Goal: Task Accomplishment & Management: Manage account settings

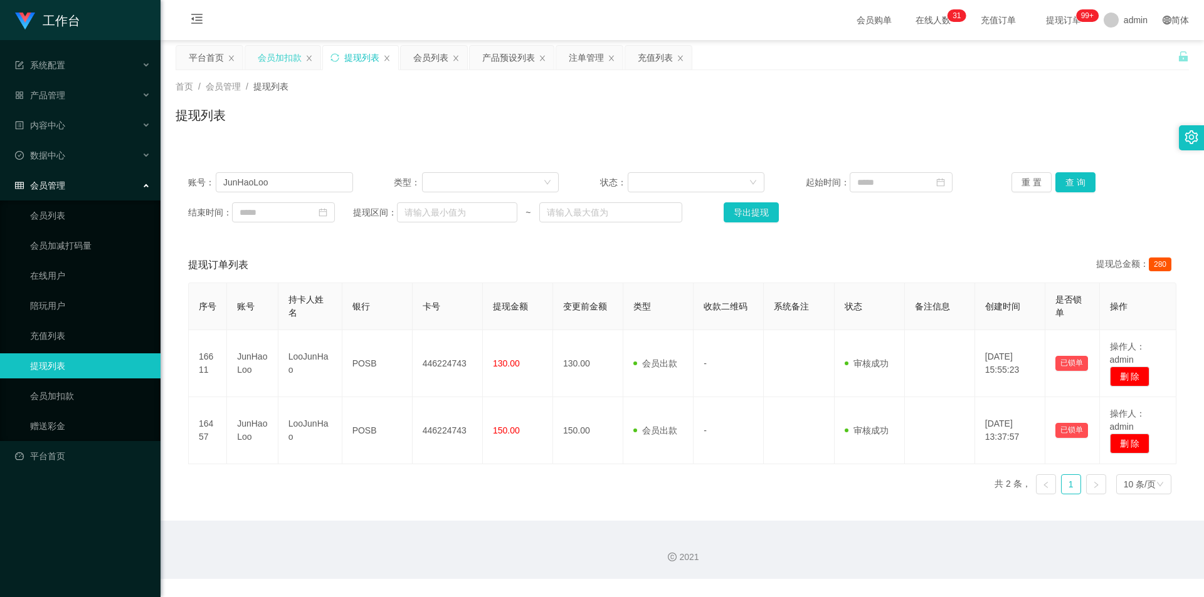
click at [291, 63] on div "会员加扣款" at bounding box center [280, 58] width 44 height 24
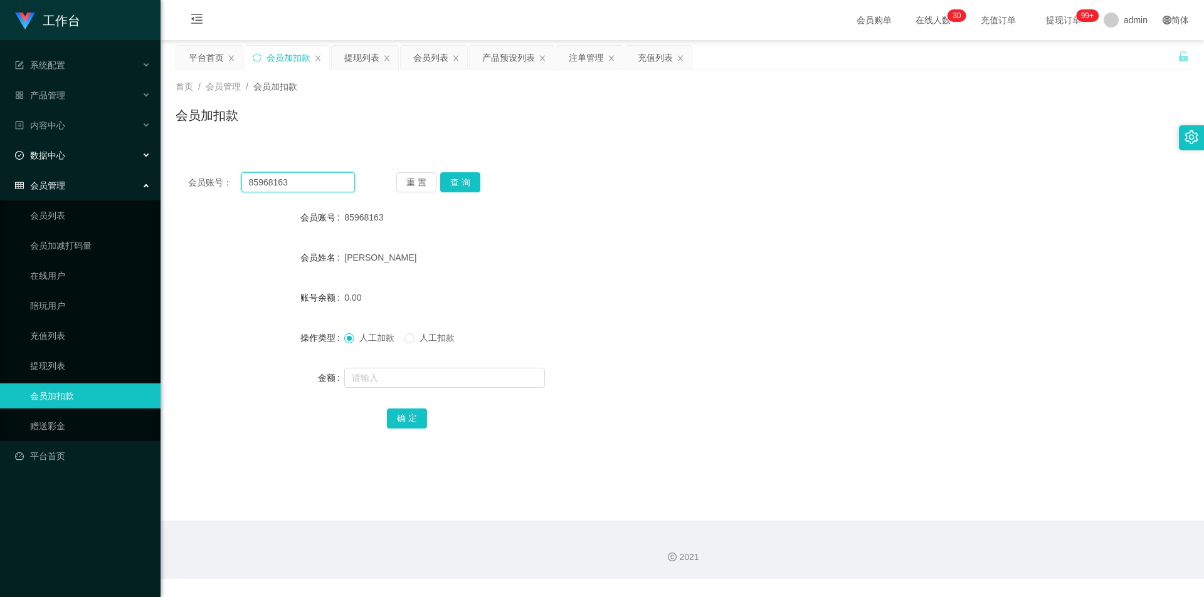
drag, startPoint x: 293, startPoint y: 184, endPoint x: 9, endPoint y: 150, distance: 286.0
click at [0, 150] on section "工作台 系统配置 产品管理 产品列表 产品预设列表 开奖记录 注单管理 即时注单 内容中心 站内信 公告列表 活动列表 数据中心 员工统计 团队统计 会员管理…" at bounding box center [602, 289] width 1204 height 579
paste input "iziziiz8998"
type input "iziziiz8998"
click at [467, 176] on button "查 询" at bounding box center [460, 182] width 40 height 20
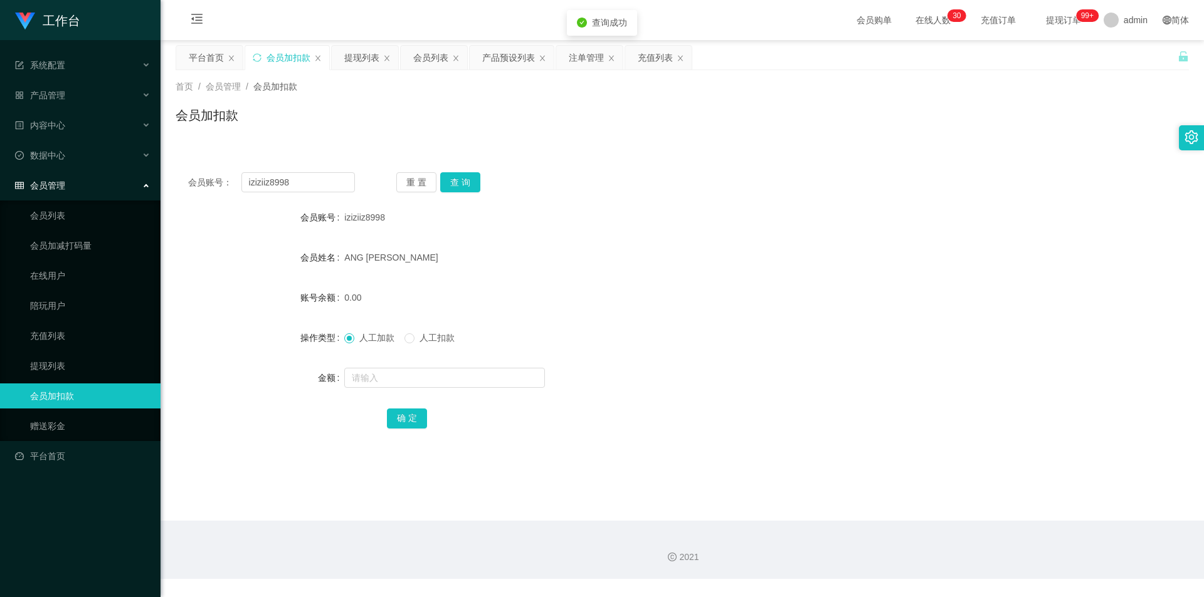
click at [372, 359] on form "会员账号 iziziiz8998 会员姓名 ANG KANG YANG 账号余额 0.00 操作类型 人工加款 人工扣款 金额 确 定" at bounding box center [682, 318] width 1013 height 226
click at [366, 370] on input "text" at bounding box center [444, 378] width 201 height 20
type input "1000"
click at [411, 420] on button "确 定" at bounding box center [407, 419] width 40 height 20
click at [763, 247] on div "ANG [PERSON_NAME]" at bounding box center [639, 257] width 591 height 25
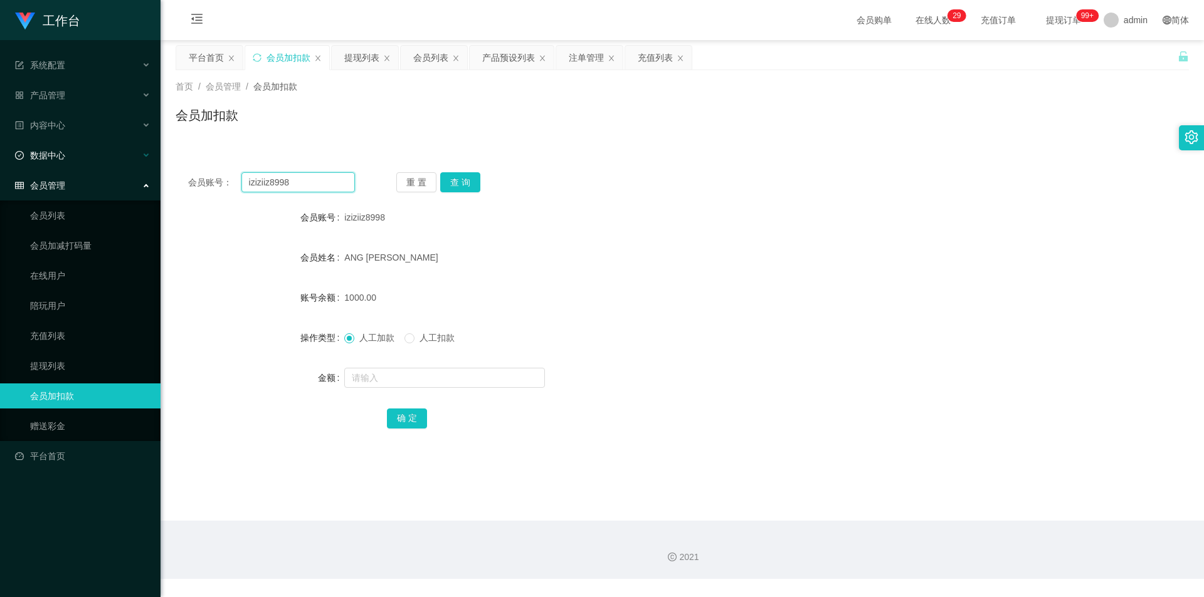
click at [0, 165] on section "工作台 系统配置 产品管理 产品列表 产品预设列表 开奖记录 注单管理 即时注单 内容中心 站内信 公告列表 活动列表 数据中心 员工统计 团队统计 会员管理…" at bounding box center [602, 289] width 1204 height 579
click at [454, 184] on button "查 询" at bounding box center [460, 182] width 40 height 20
click at [660, 233] on form "会员账号 iziziiz8998 会员姓名 ANG KANG YANG 账号余额 1400.00 操作类型 人工加款 人工扣款 金额 确 定" at bounding box center [682, 318] width 1013 height 226
click at [354, 64] on div "提现列表" at bounding box center [361, 58] width 35 height 24
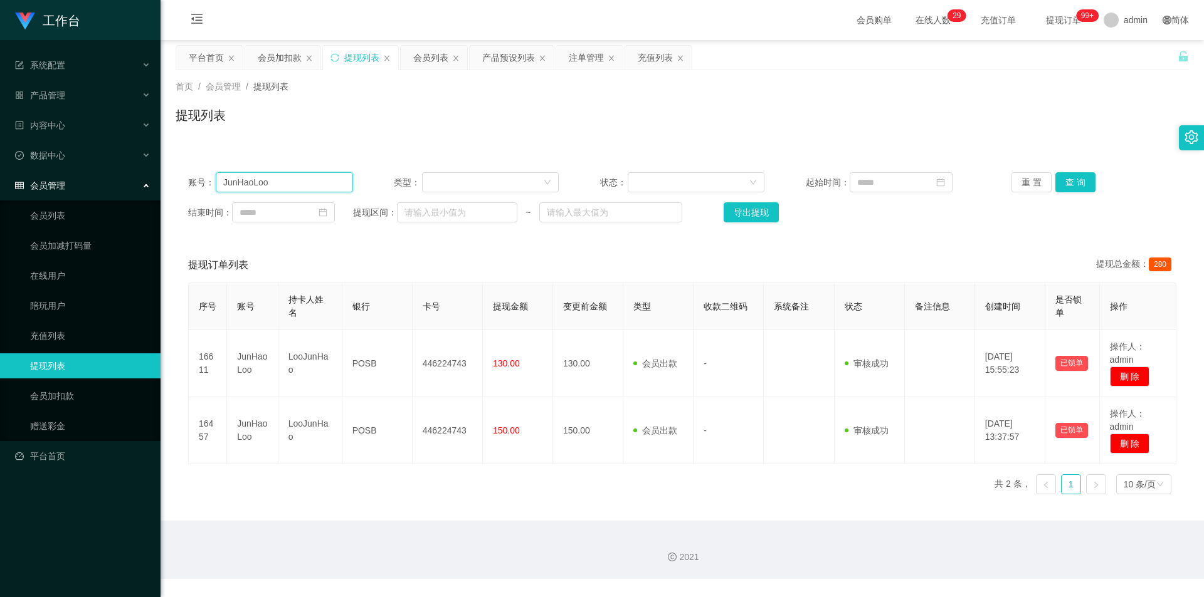
drag, startPoint x: 321, startPoint y: 184, endPoint x: 48, endPoint y: 179, distance: 272.8
click at [0, 174] on section "工作台 系统配置 产品管理 产品列表 产品预设列表 开奖记录 注单管理 即时注单 内容中心 站内信 公告列表 活动列表 数据中心 员工统计 团队统计 会员管理…" at bounding box center [602, 289] width 1204 height 579
paste input "iziziiz8998"
click at [1066, 178] on button "查 询" at bounding box center [1075, 182] width 40 height 20
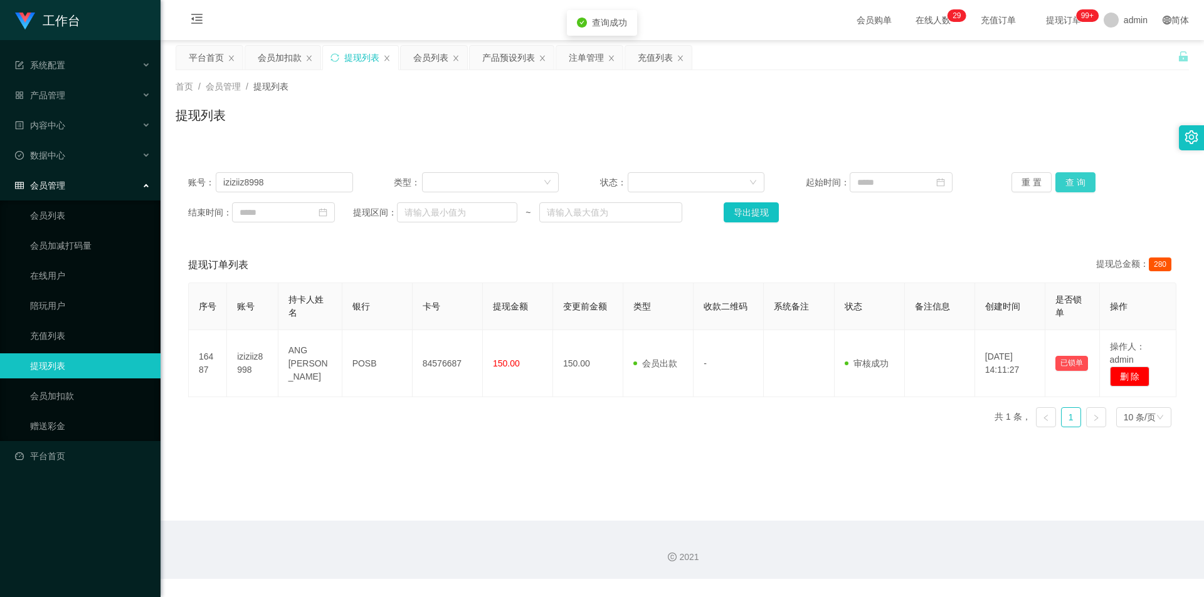
click at [1066, 182] on button "查 询" at bounding box center [1075, 182] width 40 height 20
click at [995, 142] on div "首页 / 会员管理 / 提现列表 / 提现列表" at bounding box center [681, 107] width 1043 height 75
click at [1001, 133] on div "提现列表" at bounding box center [682, 120] width 1013 height 29
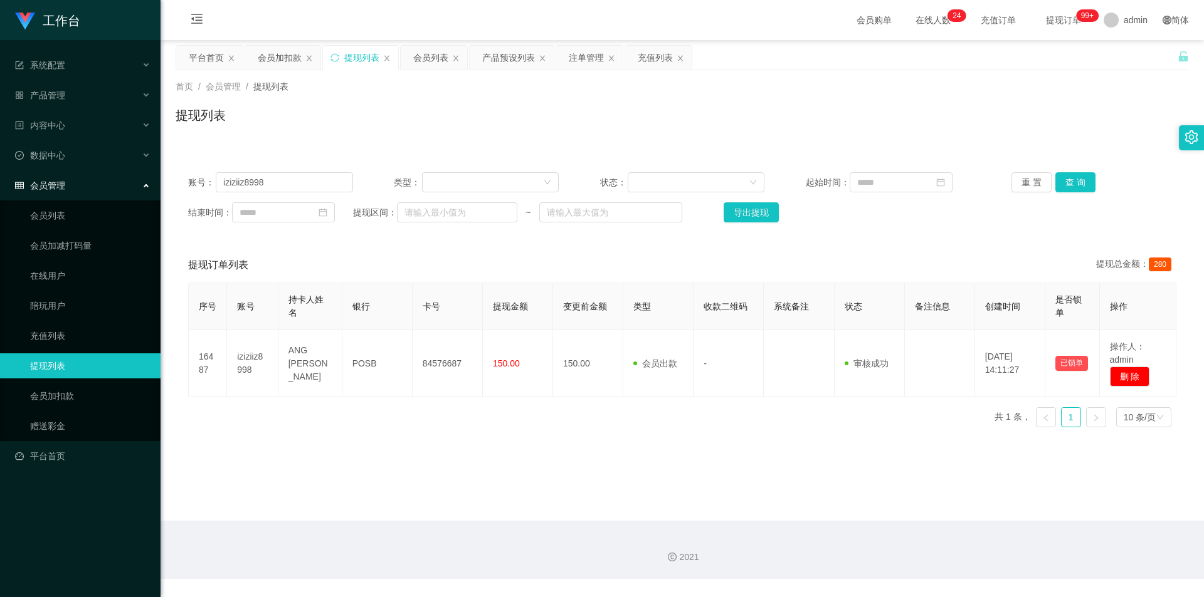
click at [351, 54] on div "提现列表" at bounding box center [361, 58] width 35 height 24
drag, startPoint x: 260, startPoint y: 183, endPoint x: 14, endPoint y: 196, distance: 246.1
click at [14, 196] on section "工作台 系统配置 产品管理 产品列表 产品预设列表 开奖记录 注单管理 即时注单 内容中心 站内信 公告列表 活动列表 数据中心 员工统计 团队统计 会员管理…" at bounding box center [602, 289] width 1204 height 579
paste input "JunHaoLoo"
click at [1059, 182] on button "查 询" at bounding box center [1075, 182] width 40 height 20
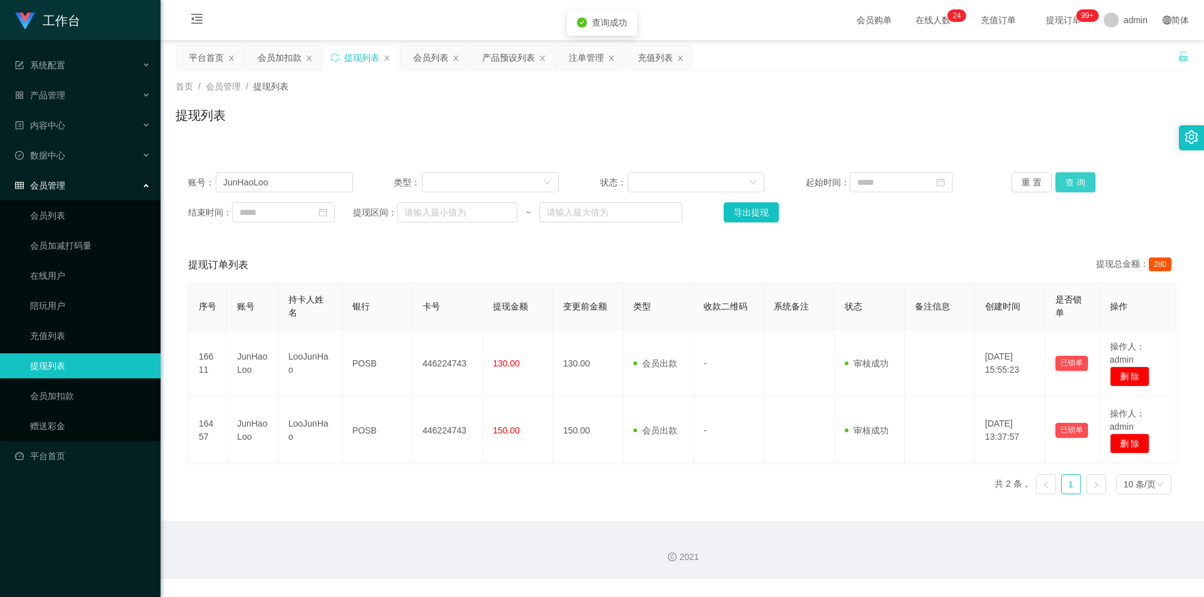
click at [1061, 186] on button "查 询" at bounding box center [1075, 182] width 40 height 20
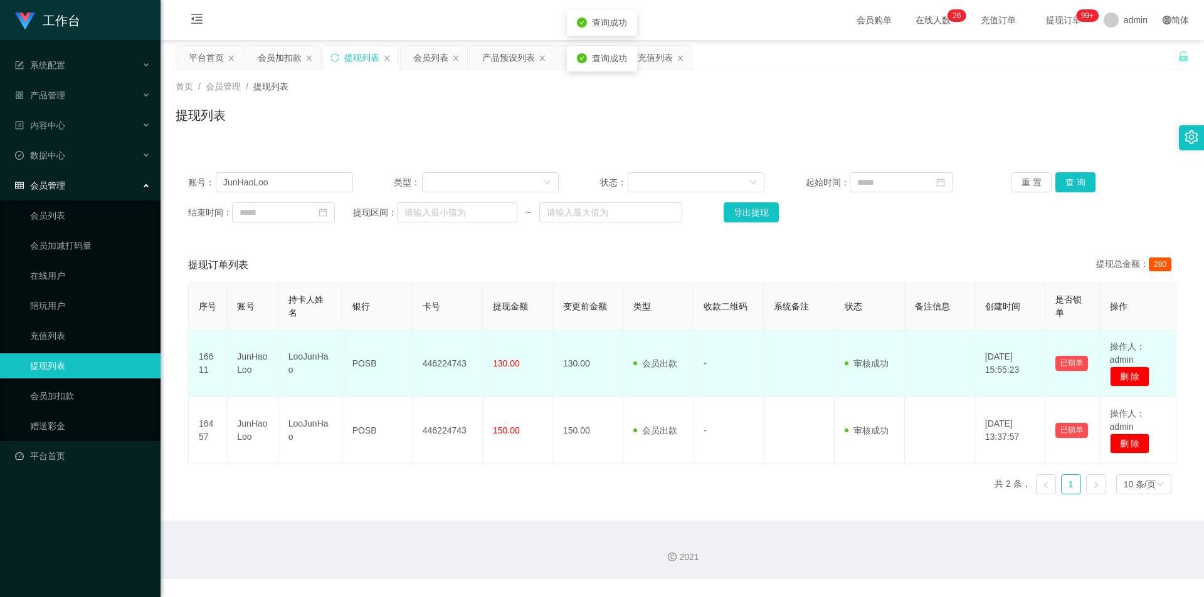
click at [496, 363] on span "130.00" at bounding box center [506, 364] width 27 height 10
copy span "130.00"
click at [435, 365] on td "446224743" at bounding box center [447, 363] width 70 height 67
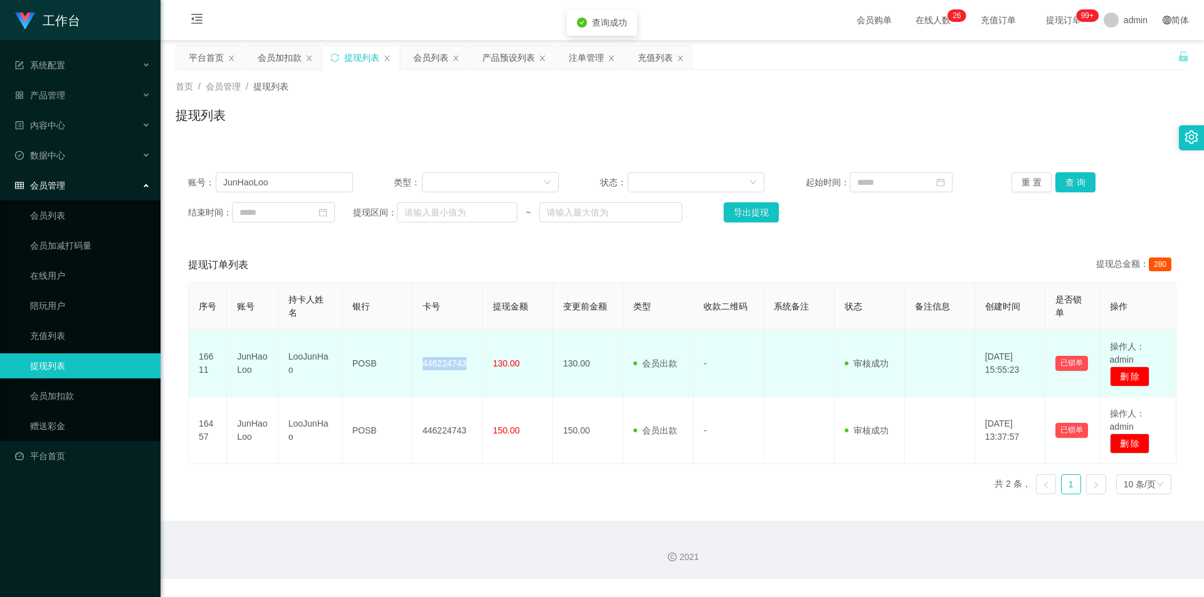
click at [435, 365] on td "446224743" at bounding box center [447, 363] width 70 height 67
copy td "446224743"
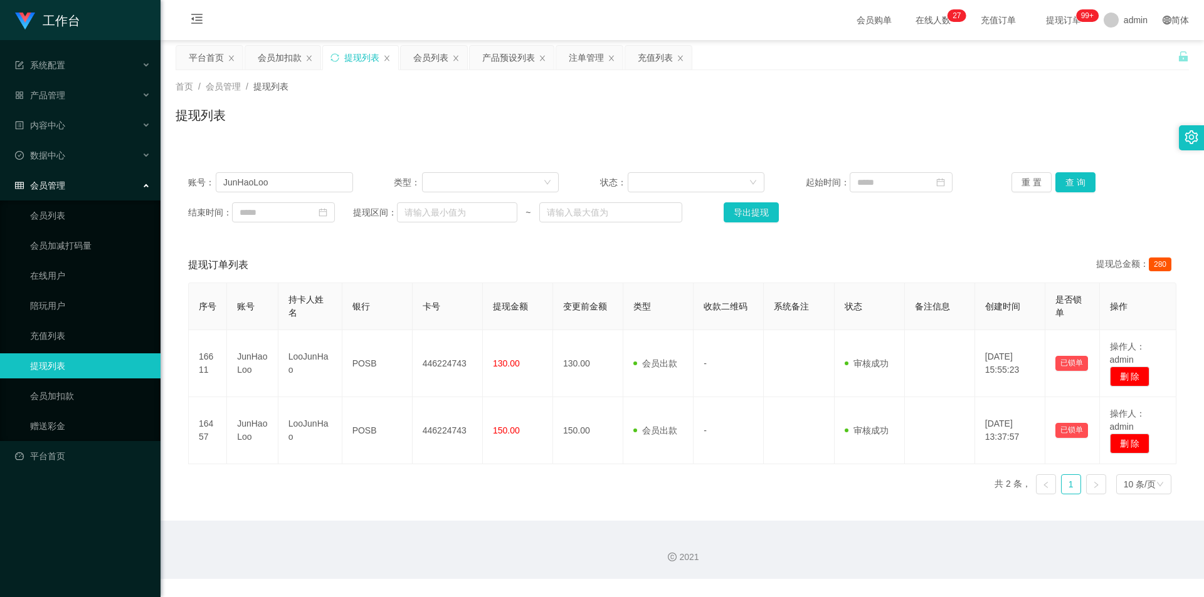
click at [862, 104] on div "首页 / 会员管理 / 提现列表 / 提现列表" at bounding box center [682, 107] width 1013 height 55
drag, startPoint x: 226, startPoint y: 185, endPoint x: 0, endPoint y: 170, distance: 226.2
click at [0, 170] on section "工作台 系统配置 产品管理 产品列表 产品预设列表 开奖记录 注单管理 即时注单 内容中心 站内信 公告列表 活动列表 数据中心 员工统计 团队统计 会员管理…" at bounding box center [602, 289] width 1204 height 579
paste input "85968163"
click at [1066, 181] on button "查 询" at bounding box center [1075, 182] width 40 height 20
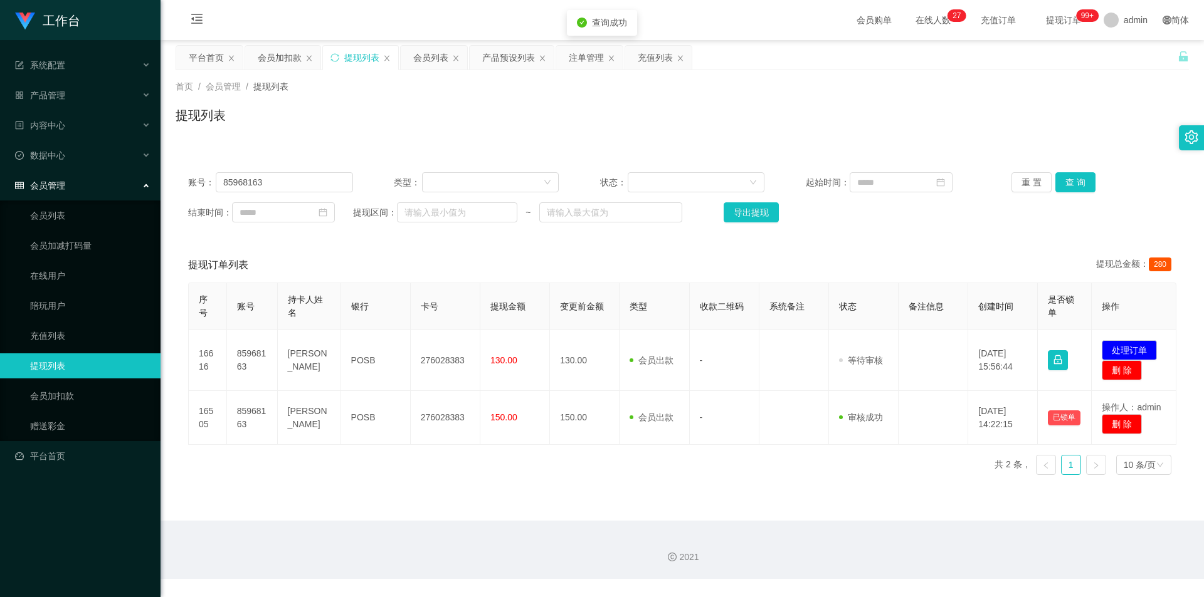
click at [1002, 136] on div "首页 / 会员管理 / 提现列表 / 提现列表" at bounding box center [681, 107] width 1043 height 75
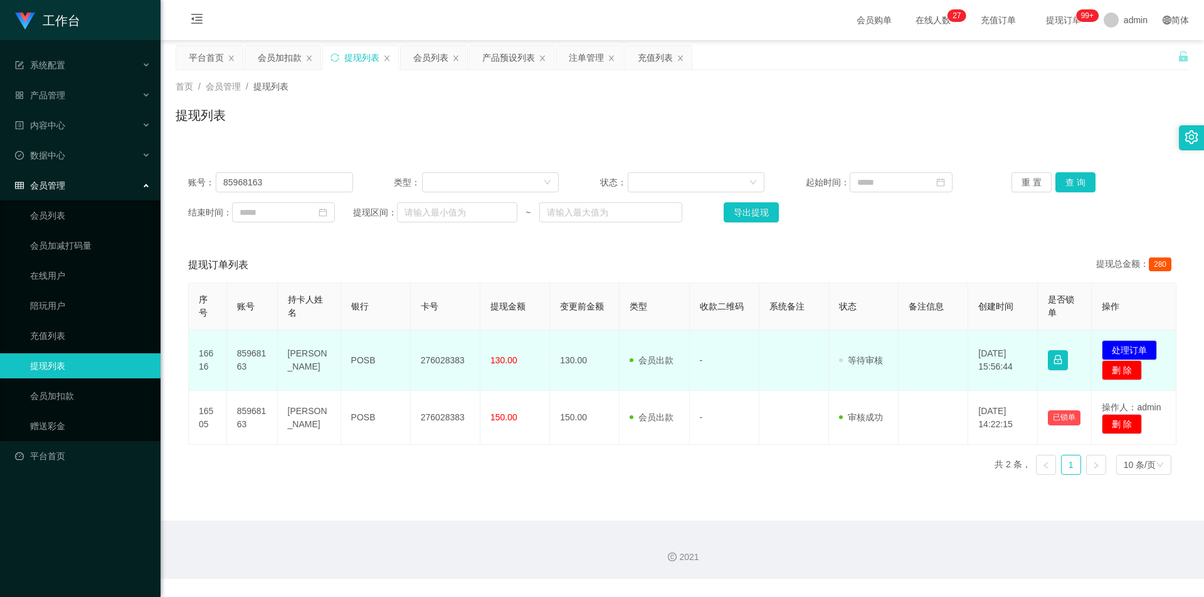
click at [438, 360] on td "276028383" at bounding box center [446, 360] width 70 height 61
copy td "276028383"
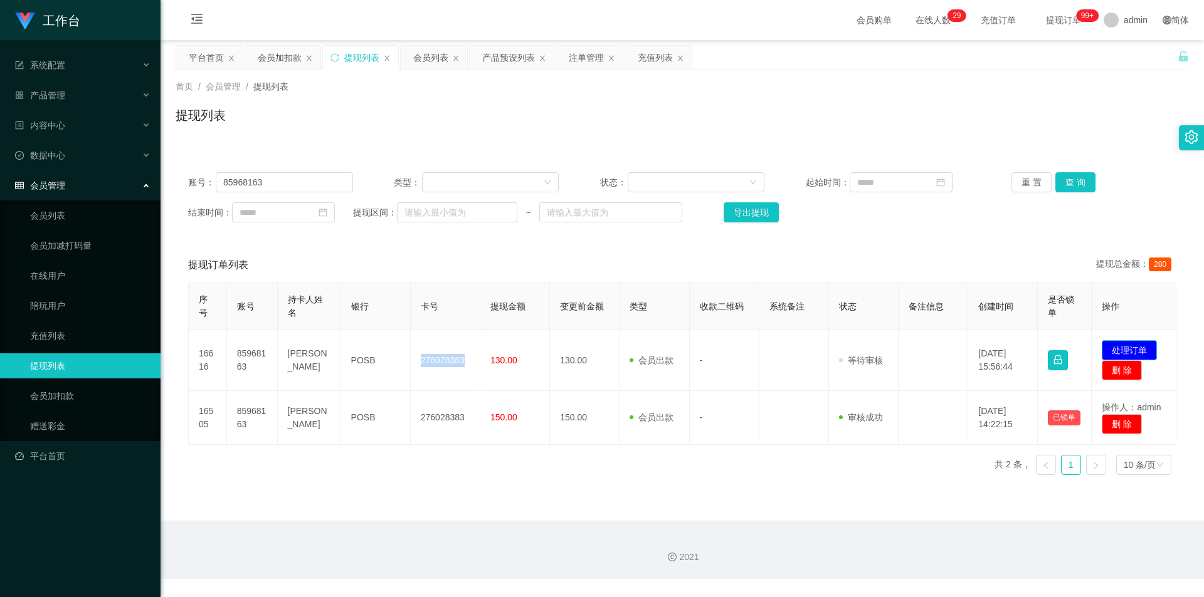
drag, startPoint x: 1125, startPoint y: 345, endPoint x: 1123, endPoint y: 355, distance: 9.6
click at [1124, 346] on button "处理订单" at bounding box center [1128, 350] width 55 height 20
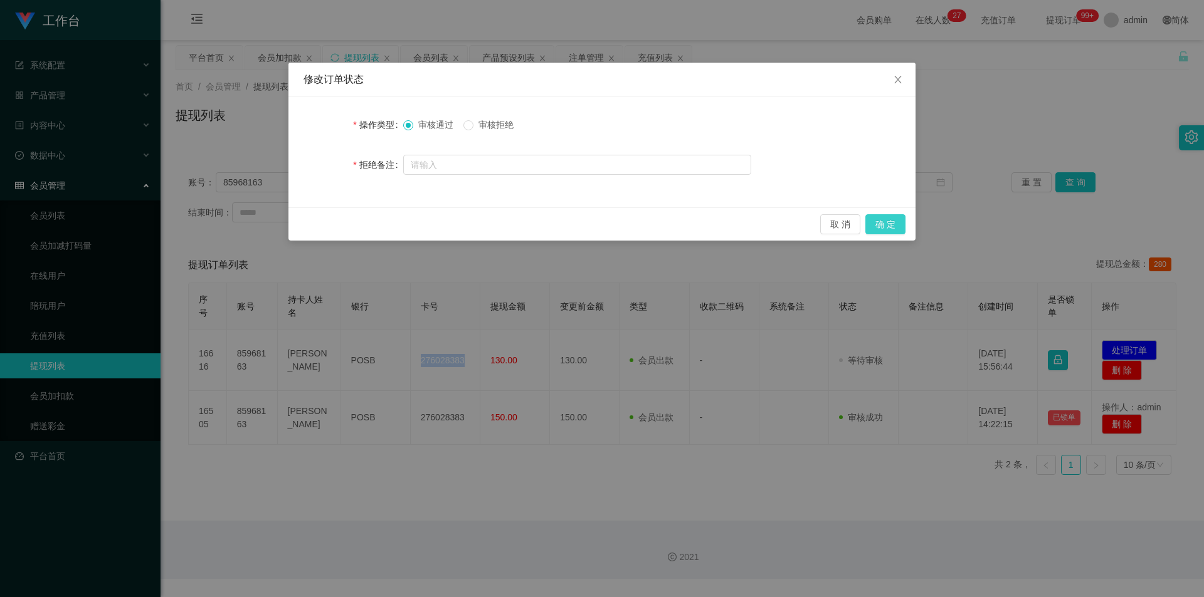
click at [870, 216] on button "确 定" at bounding box center [885, 224] width 40 height 20
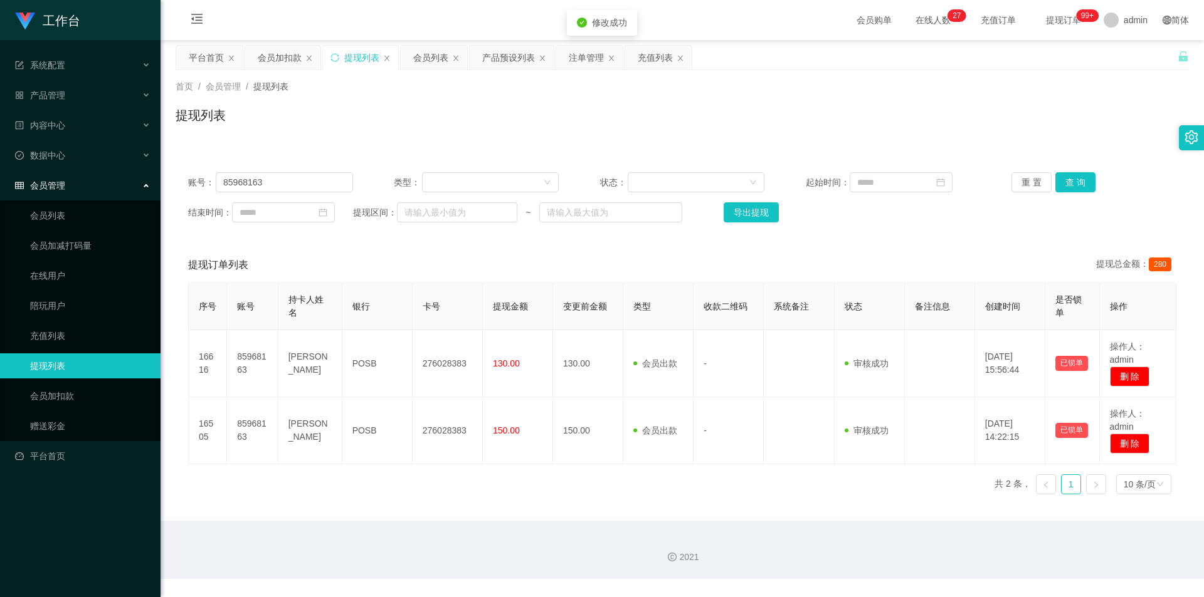
click at [1003, 123] on div "提现列表" at bounding box center [682, 120] width 1013 height 29
click at [354, 58] on div "提现列表" at bounding box center [361, 58] width 35 height 24
drag, startPoint x: 51, startPoint y: 181, endPoint x: 41, endPoint y: 177, distance: 10.9
click at [0, 181] on section "工作台 系统配置 产品管理 产品列表 产品预设列表 开奖记录 注单管理 即时注单 内容中心 站内信 公告列表 活动列表 数据中心 员工统计 团队统计 会员管理…" at bounding box center [602, 289] width 1204 height 579
paste input "iziziiz8998"
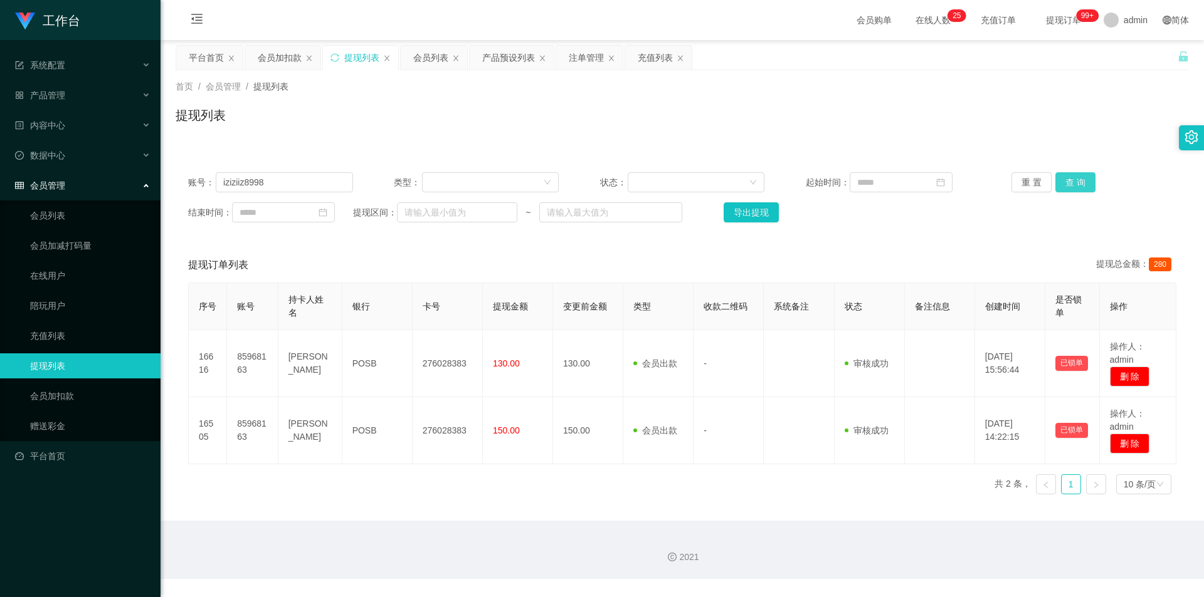
click at [1063, 187] on button "查 询" at bounding box center [1075, 182] width 40 height 20
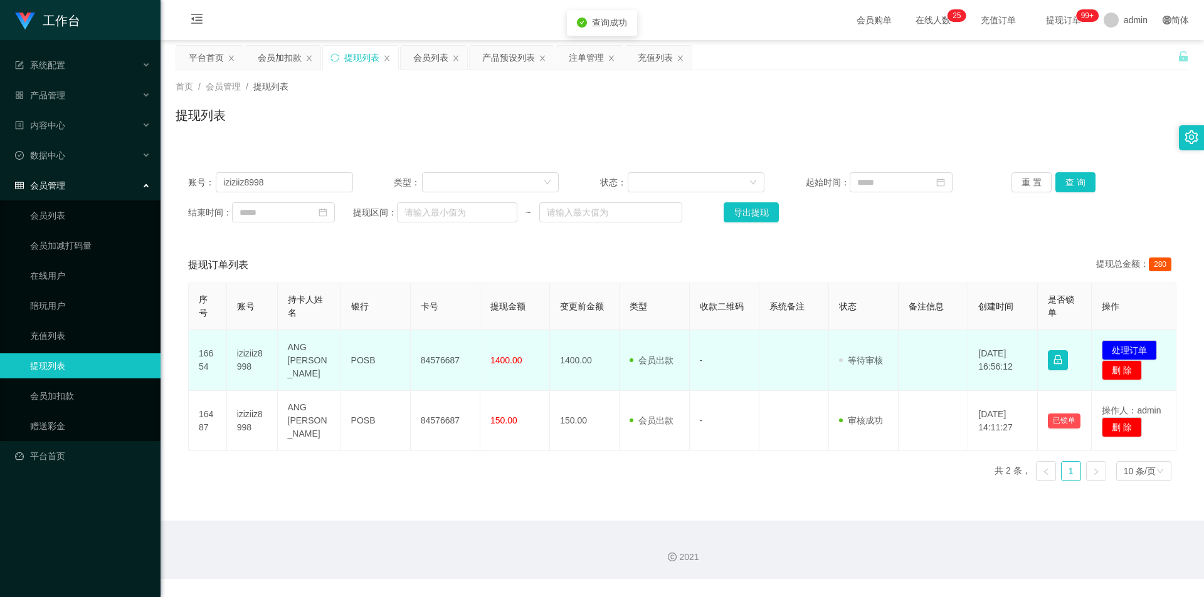
click at [441, 361] on td "84576687" at bounding box center [446, 360] width 70 height 61
copy td "84576687"
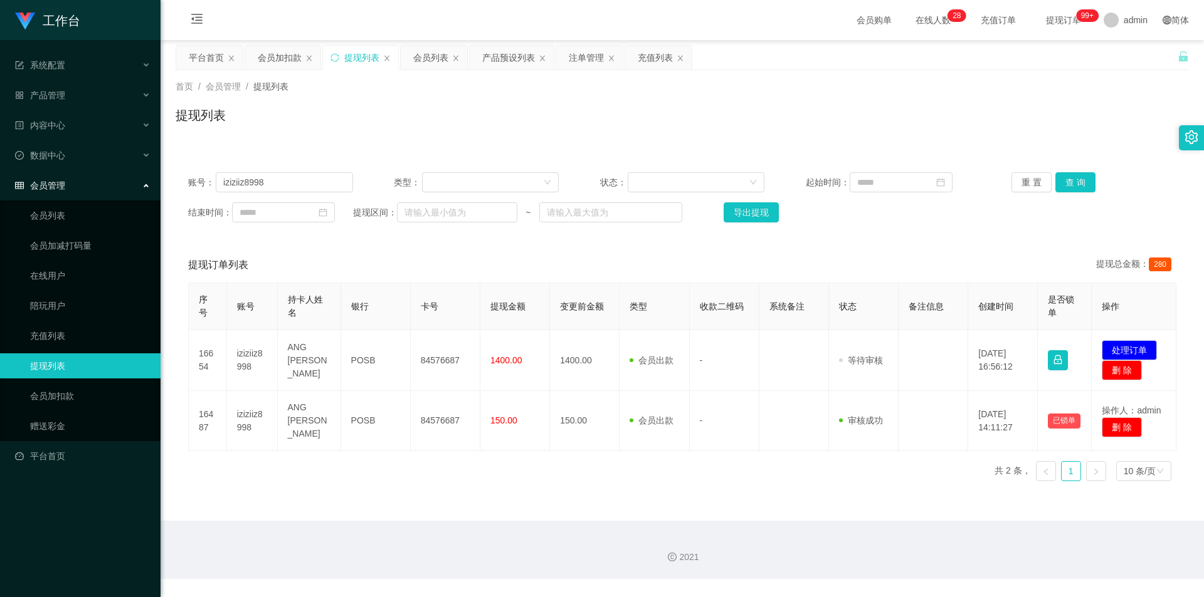
click at [880, 137] on div "首页 / 会员管理 / 提现列表 / 提现列表" at bounding box center [681, 107] width 1043 height 75
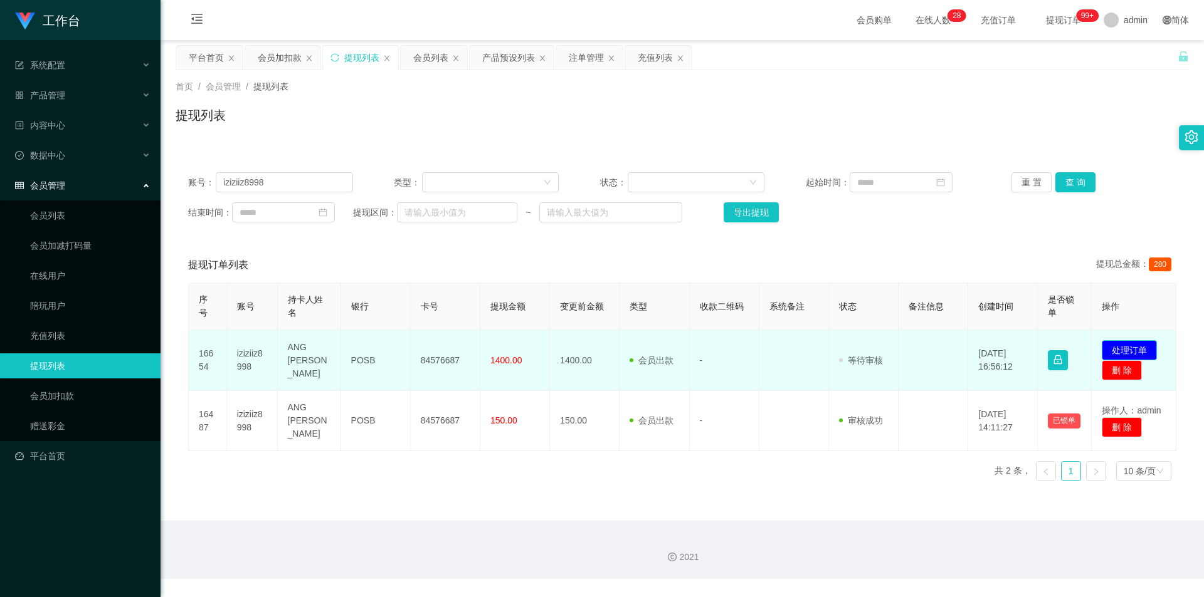
click at [1140, 350] on button "处理订单" at bounding box center [1128, 350] width 55 height 20
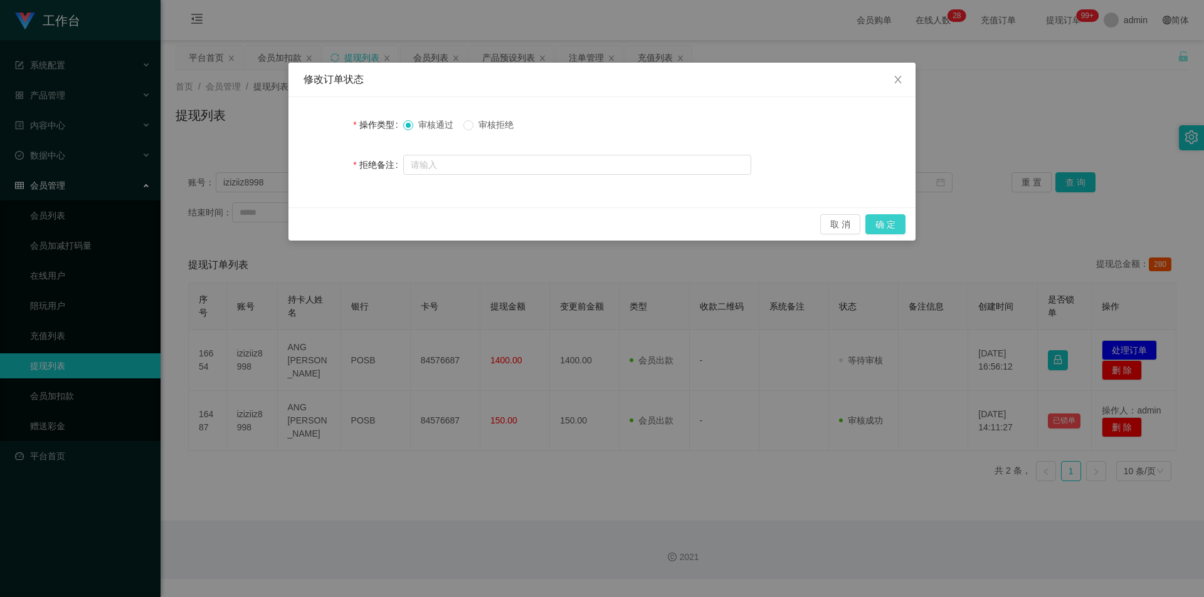
click at [881, 219] on button "确 定" at bounding box center [885, 224] width 40 height 20
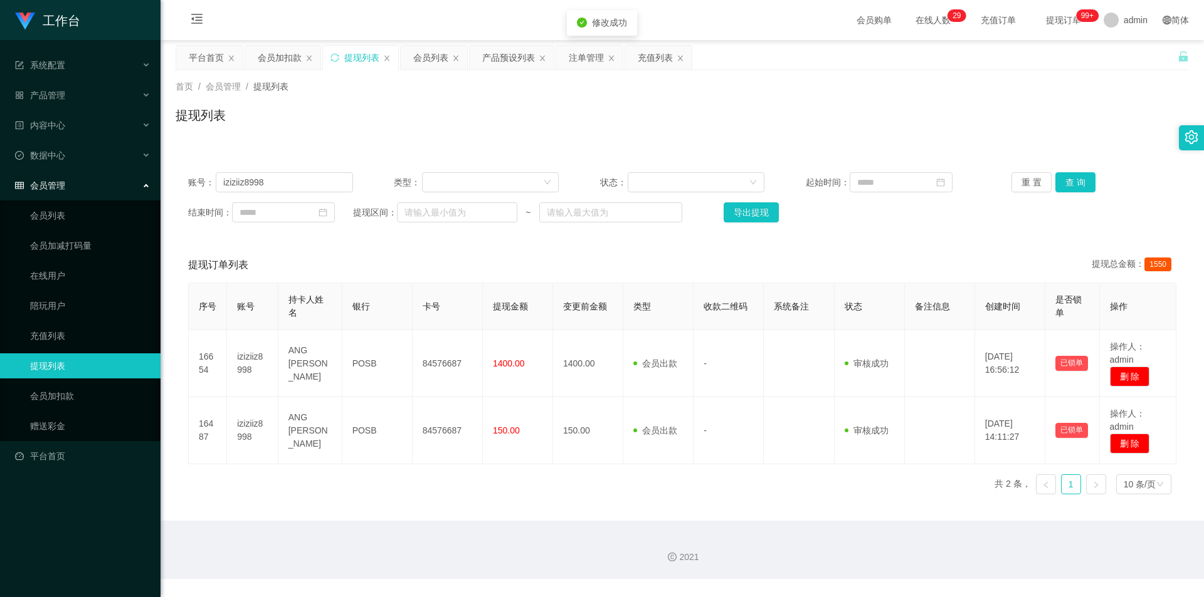
click at [992, 160] on div "账号： iziziiz8998 类型： 状态： 起始时间： 重 置 查 询 结束时间： 提现区间： ~ 导出提现" at bounding box center [682, 197] width 1013 height 75
drag, startPoint x: 93, startPoint y: 174, endPoint x: 80, endPoint y: 172, distance: 12.7
click at [81, 172] on section "工作台 系统配置 产品管理 产品列表 产品预设列表 开奖记录 注单管理 即时注单 内容中心 站内信 公告列表 活动列表 数据中心 员工统计 团队统计 会员管理…" at bounding box center [602, 289] width 1204 height 579
paste input "85968163"
click at [1063, 182] on button "查 询" at bounding box center [1075, 182] width 40 height 20
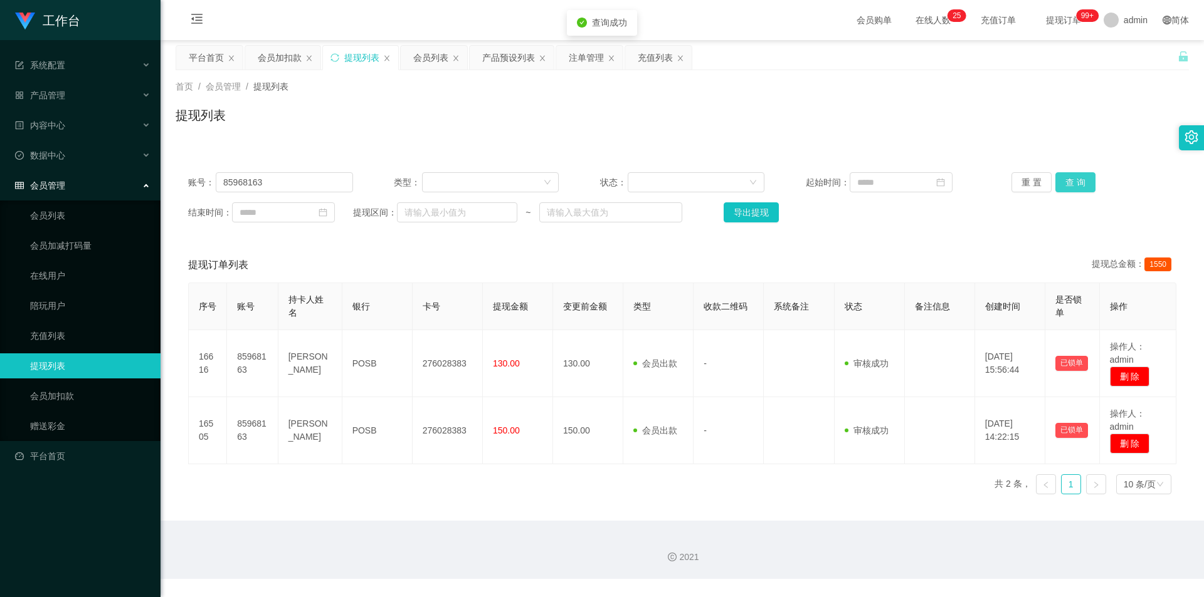
click at [1063, 182] on button "查 询" at bounding box center [1075, 182] width 40 height 20
click at [1069, 113] on div "提现列表" at bounding box center [682, 120] width 1013 height 29
drag, startPoint x: 113, startPoint y: 177, endPoint x: 97, endPoint y: 165, distance: 19.8
click at [18, 178] on section "工作台 系统配置 产品管理 产品列表 产品预设列表 开奖记录 注单管理 即时注单 内容中心 站内信 公告列表 活动列表 数据中心 员工统计 团队统计 会员管理…" at bounding box center [602, 289] width 1204 height 579
paste input "JunHaoLoo"
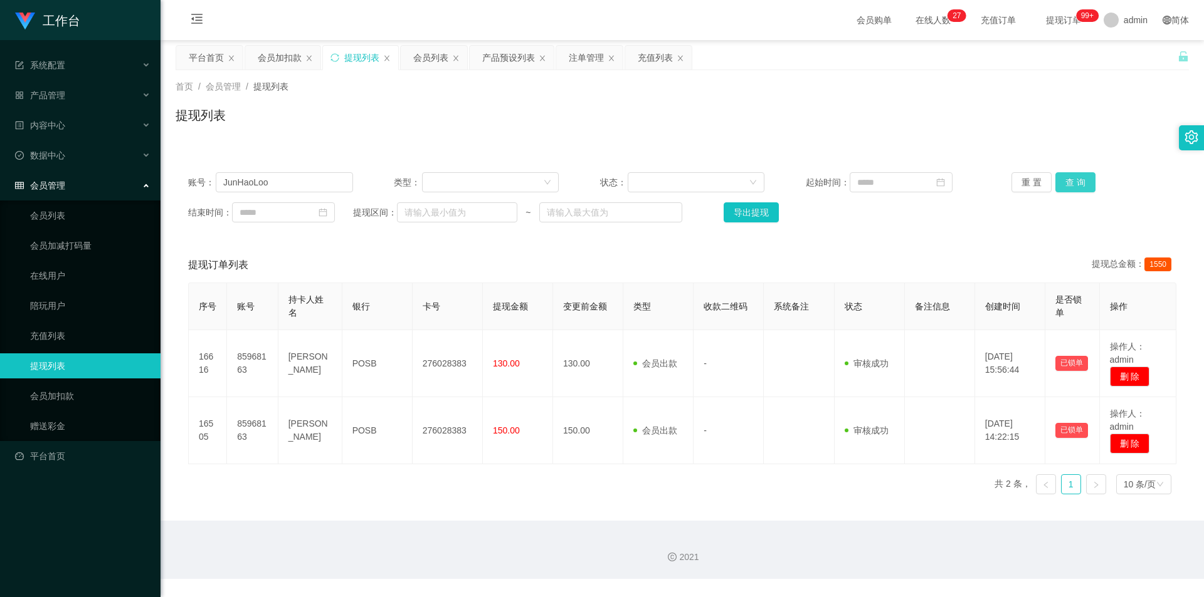
click at [1063, 178] on button "查 询" at bounding box center [1075, 182] width 40 height 20
click at [1079, 109] on div "提现列表" at bounding box center [682, 120] width 1013 height 29
drag, startPoint x: 290, startPoint y: 184, endPoint x: 3, endPoint y: 157, distance: 288.4
click at [0, 157] on section "工作台 系统配置 产品管理 产品列表 产品预设列表 开奖记录 注单管理 即时注单 内容中心 站内信 公告列表 活动列表 数据中心 员工统计 团队统计 会员管理…" at bounding box center [602, 289] width 1204 height 579
paste input "iziziiz8998"
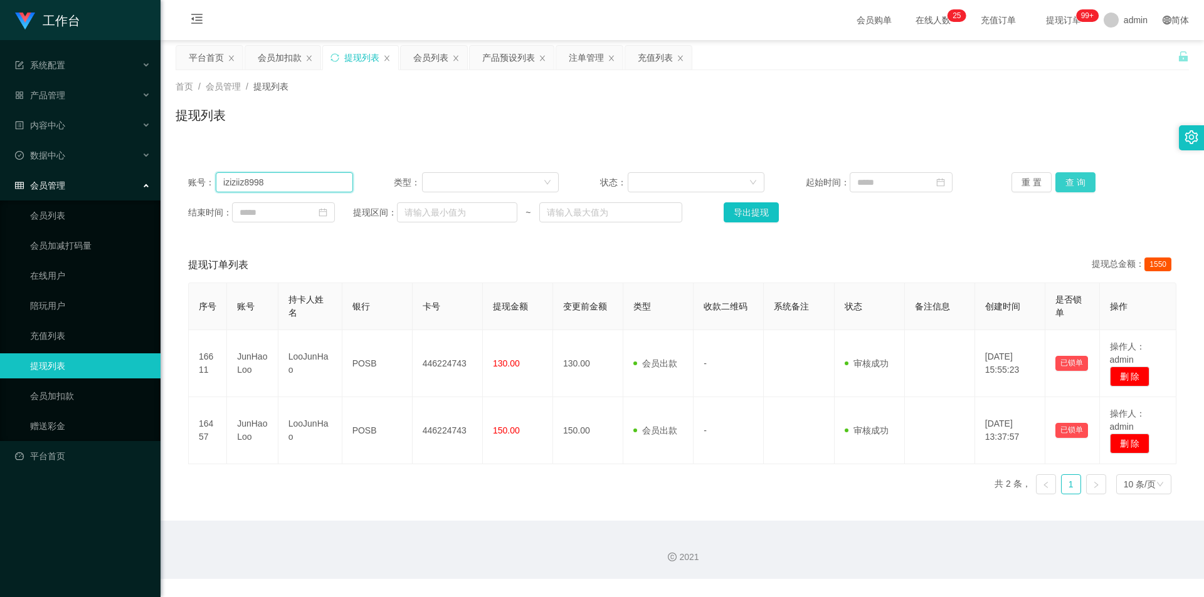
type input "iziziiz8998"
click at [1073, 178] on button "查 询" at bounding box center [1075, 182] width 40 height 20
click at [1073, 179] on button "查 询" at bounding box center [1075, 182] width 40 height 20
click at [1083, 99] on div "首页 / 会员管理 / 提现列表 / 提现列表" at bounding box center [682, 107] width 1013 height 55
click at [1083, 98] on div "首页 / 会员管理 / 提现列表 / 提现列表" at bounding box center [682, 107] width 1013 height 55
